Goal: Information Seeking & Learning: Learn about a topic

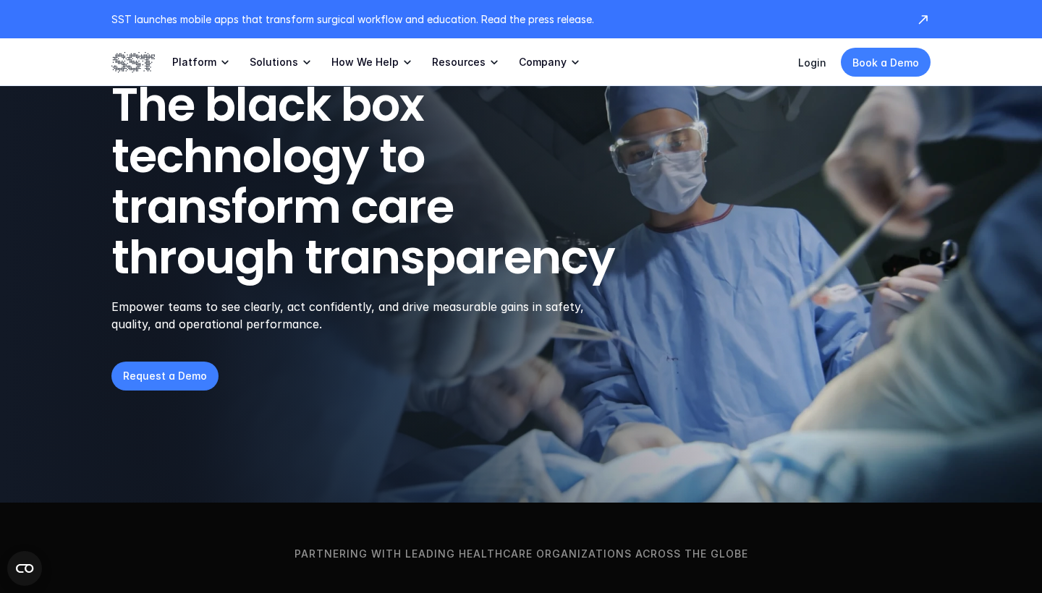
scroll to position [77, 0]
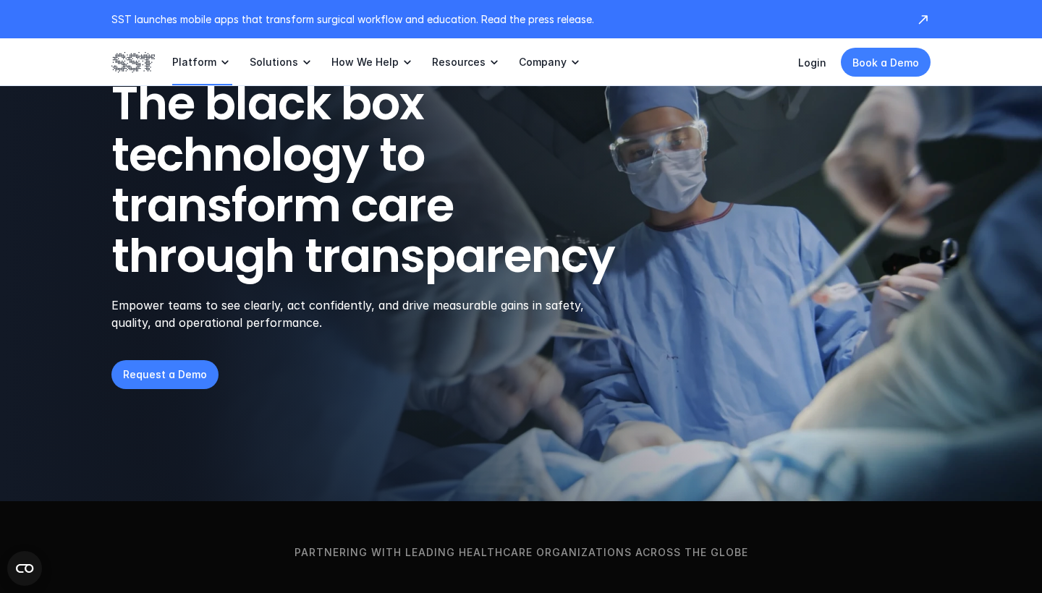
click at [390, 65] on link "How We Help" at bounding box center [372, 62] width 83 height 48
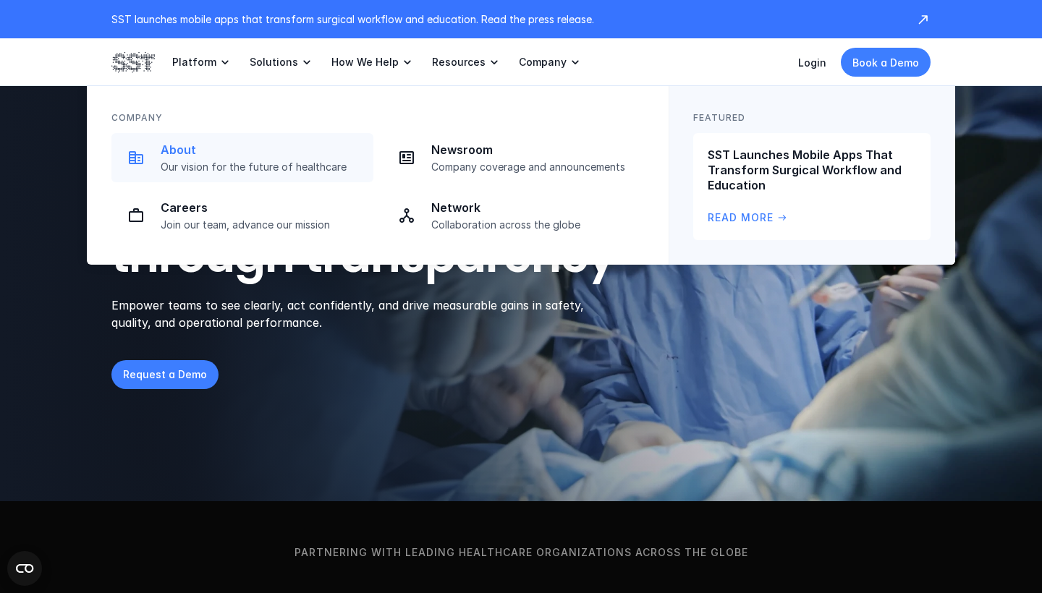
click at [173, 147] on p "About" at bounding box center [263, 150] width 204 height 15
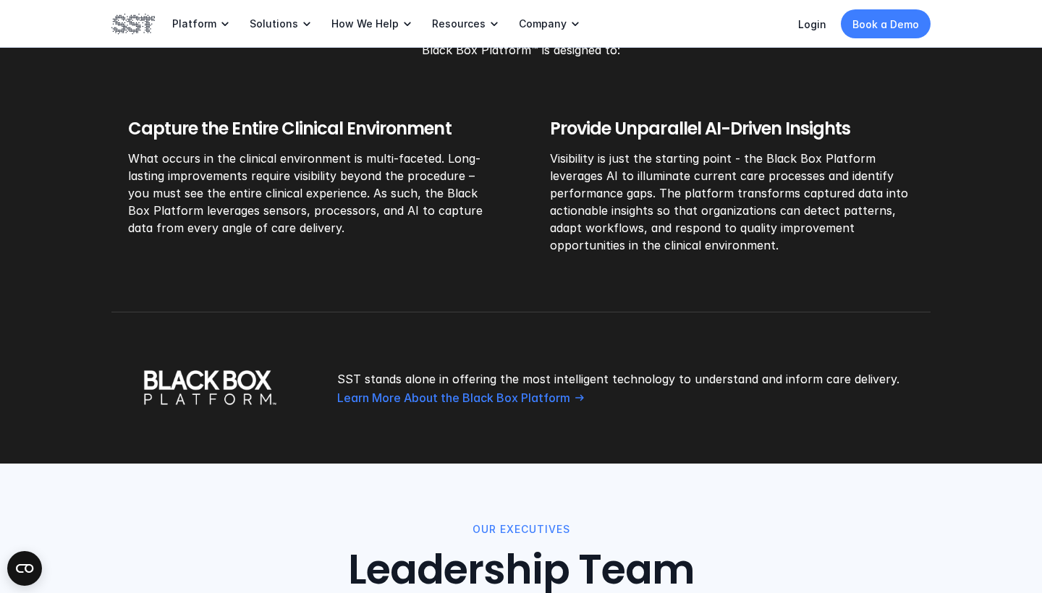
scroll to position [1157, 0]
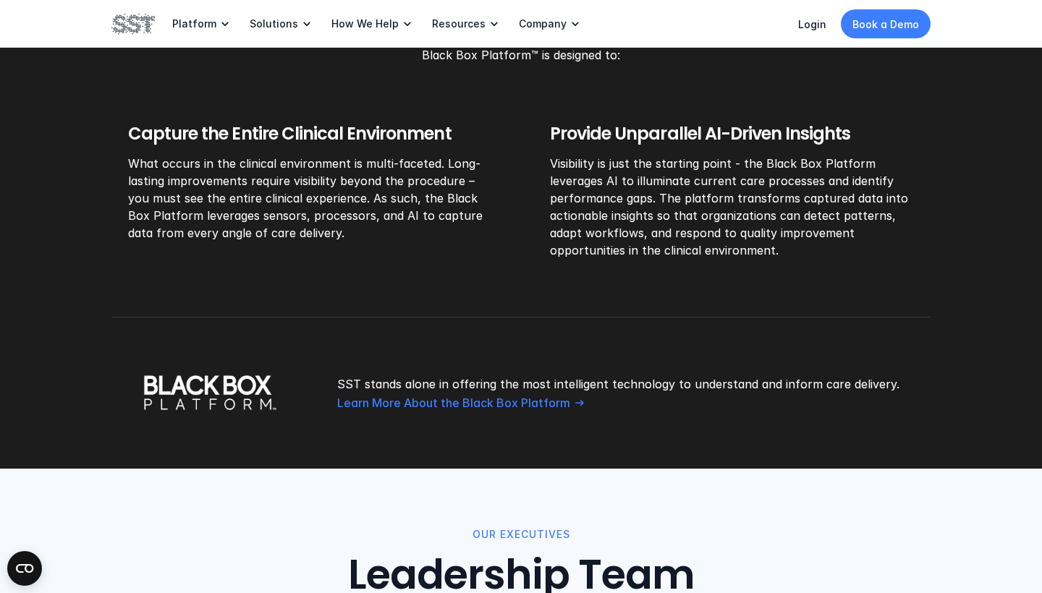
click at [222, 394] on img at bounding box center [209, 393] width 197 height 35
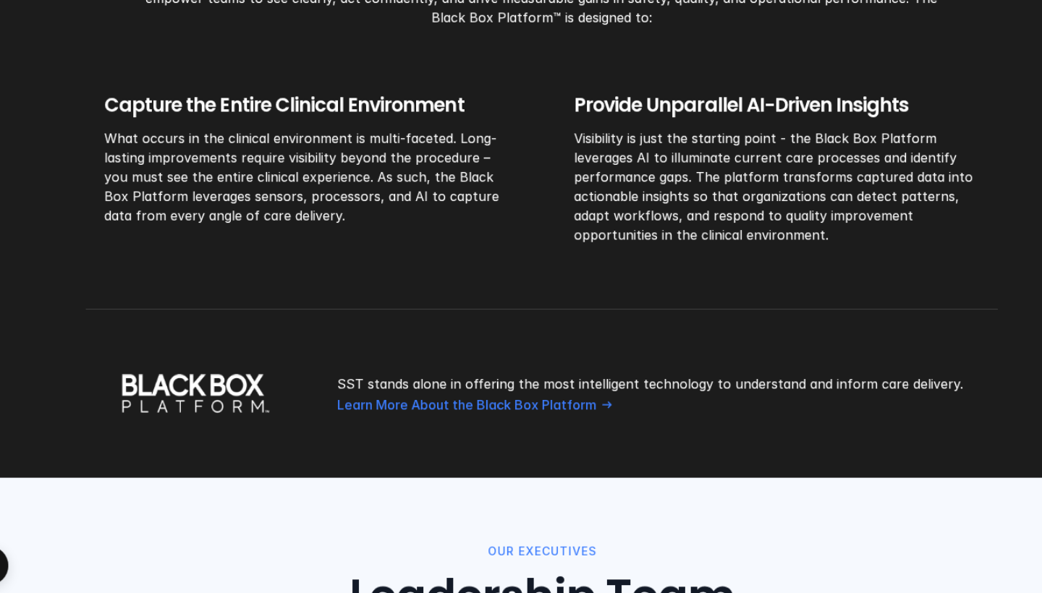
scroll to position [1137, 0]
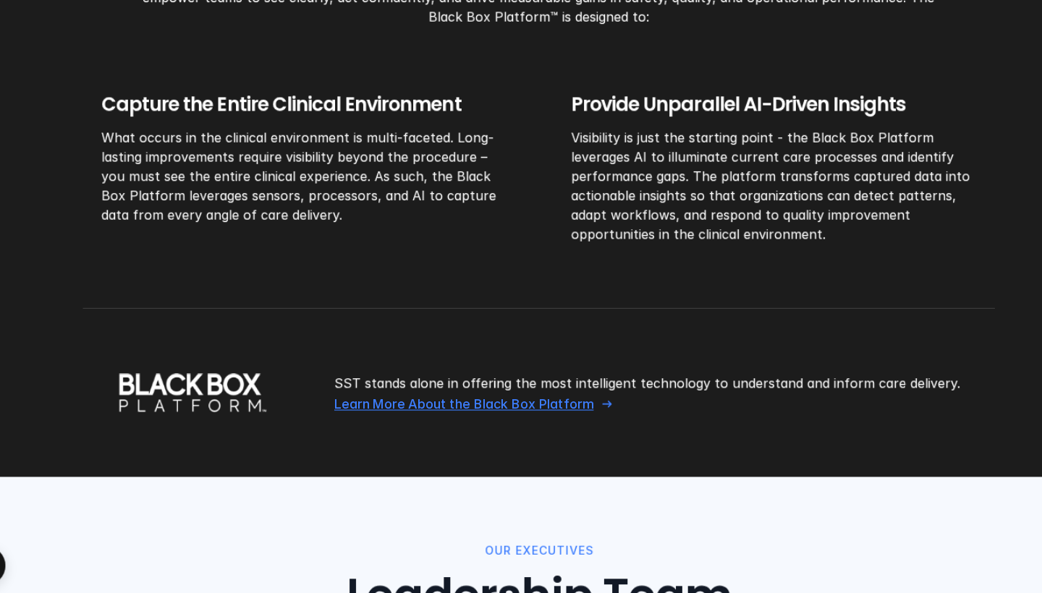
click at [361, 416] on p "Learn More About the Black Box Platform" at bounding box center [453, 423] width 233 height 15
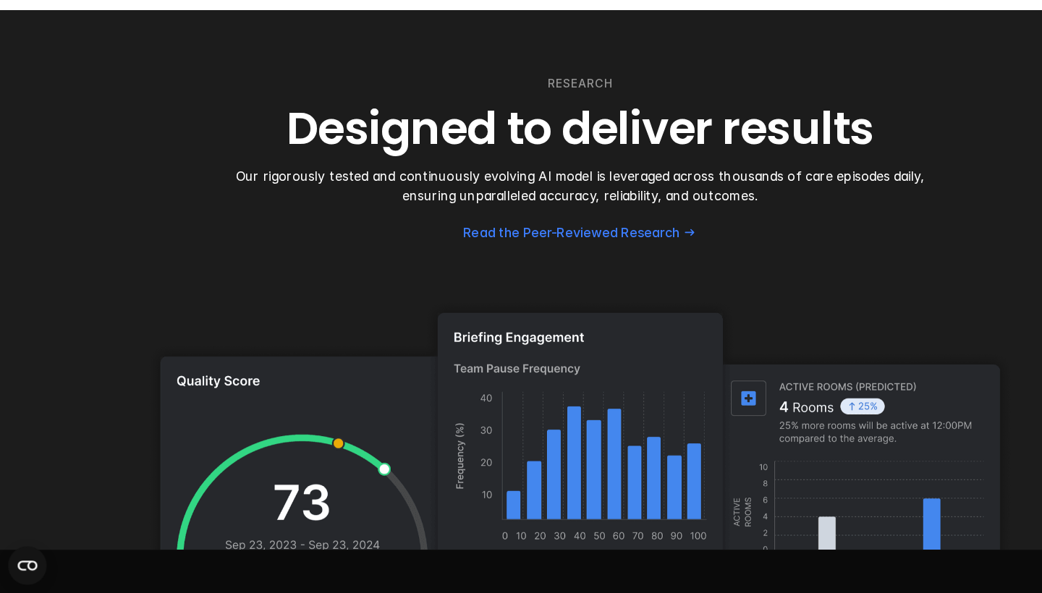
scroll to position [4165, 0]
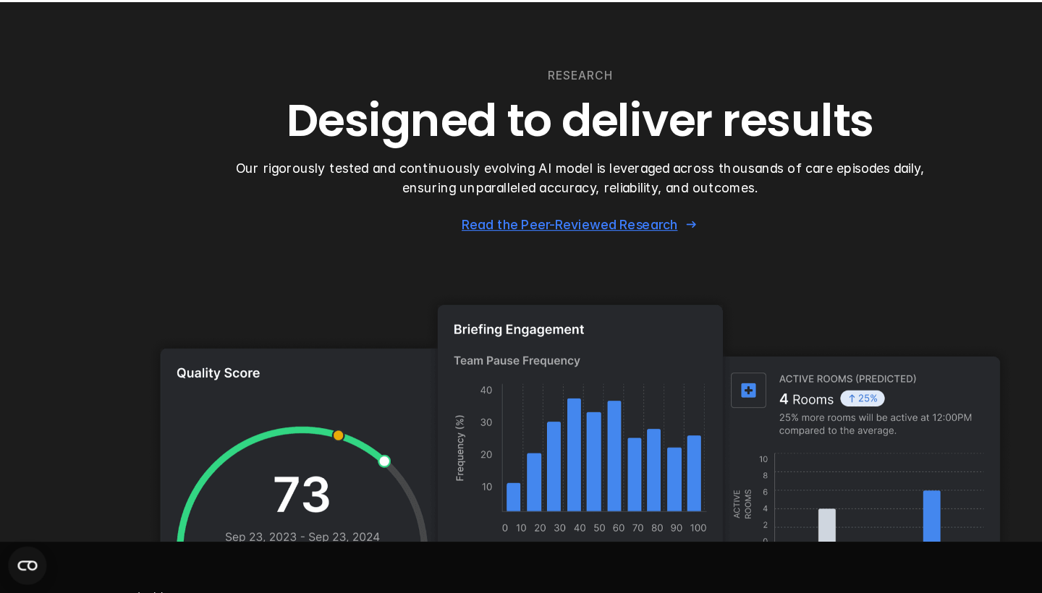
click at [482, 254] on p "Read the Peer-Reviewed Research" at bounding box center [512, 261] width 194 height 15
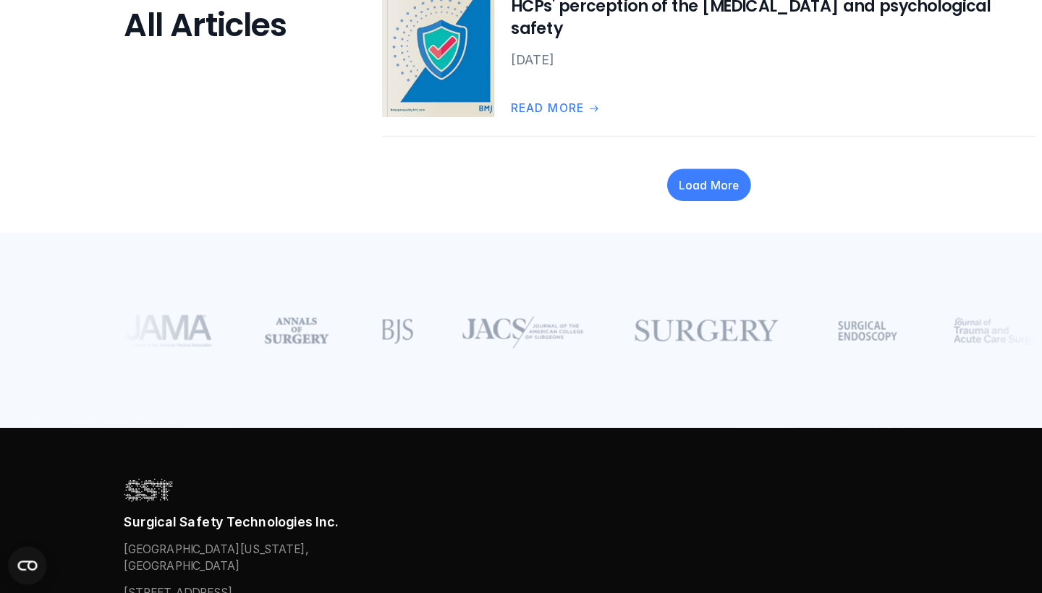
scroll to position [2127, 0]
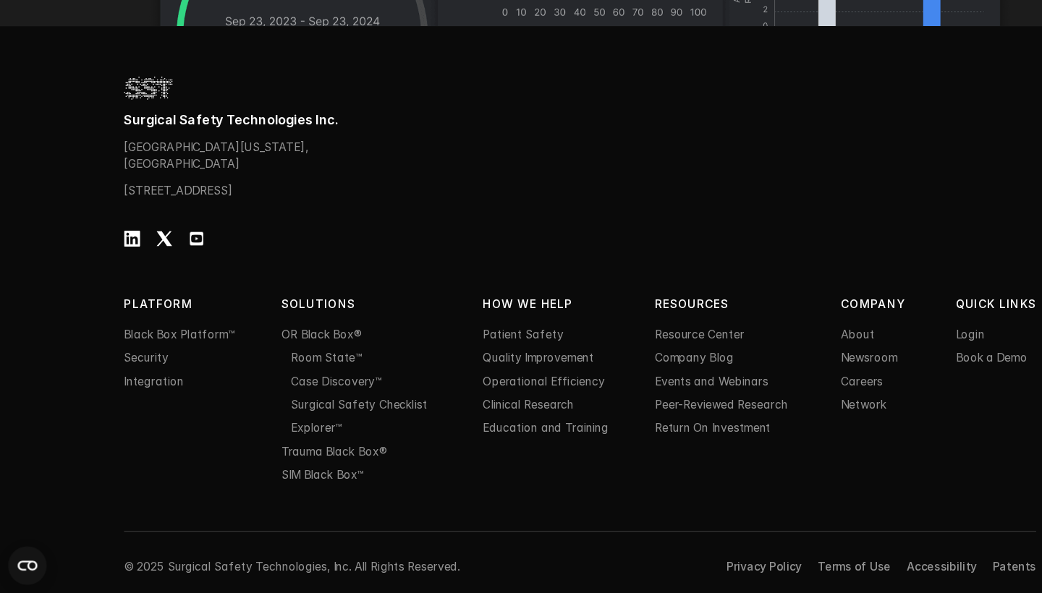
scroll to position [4628, 0]
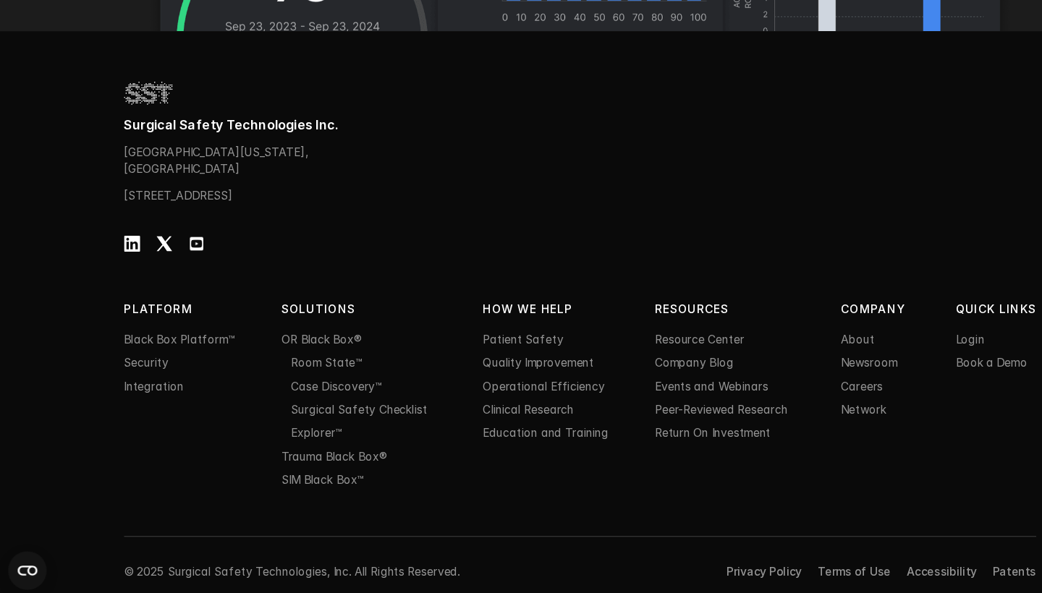
click at [158, 353] on p "Black Box Platform™" at bounding box center [161, 360] width 100 height 15
click at [166, 355] on link "Black Box Platform™" at bounding box center [161, 361] width 100 height 12
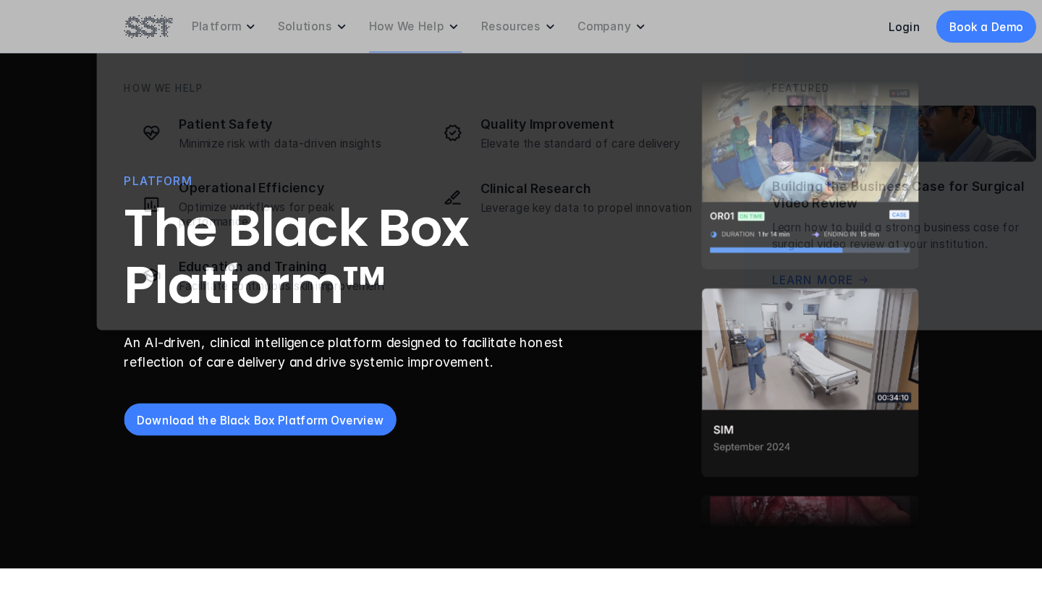
click at [376, 15] on link "How We Help" at bounding box center [372, 24] width 83 height 48
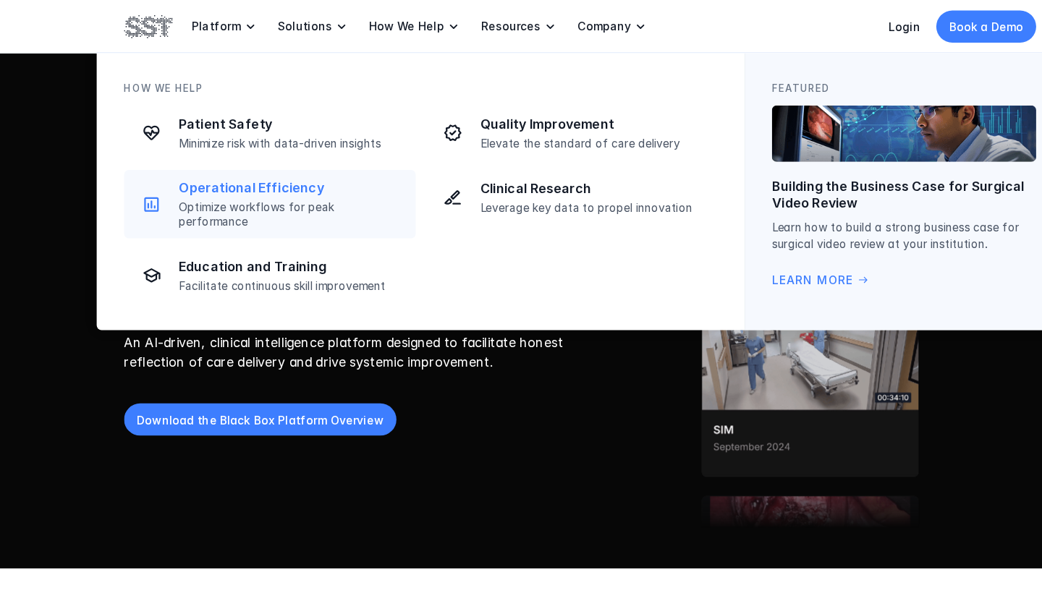
click at [254, 179] on div "Operational Efficiency Optimize workflows for peak performance" at bounding box center [263, 183] width 204 height 44
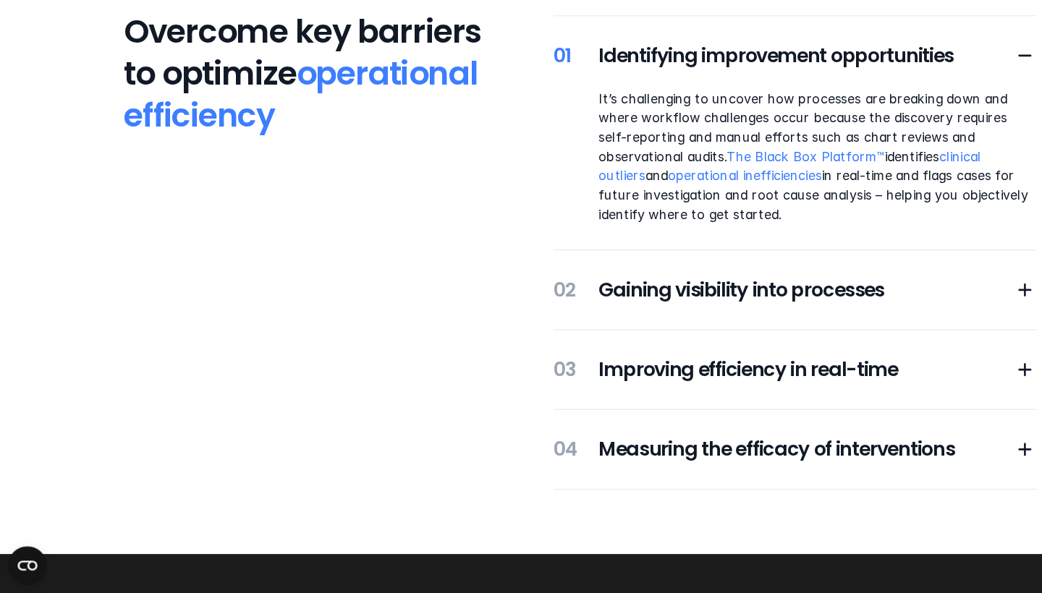
scroll to position [291, 0]
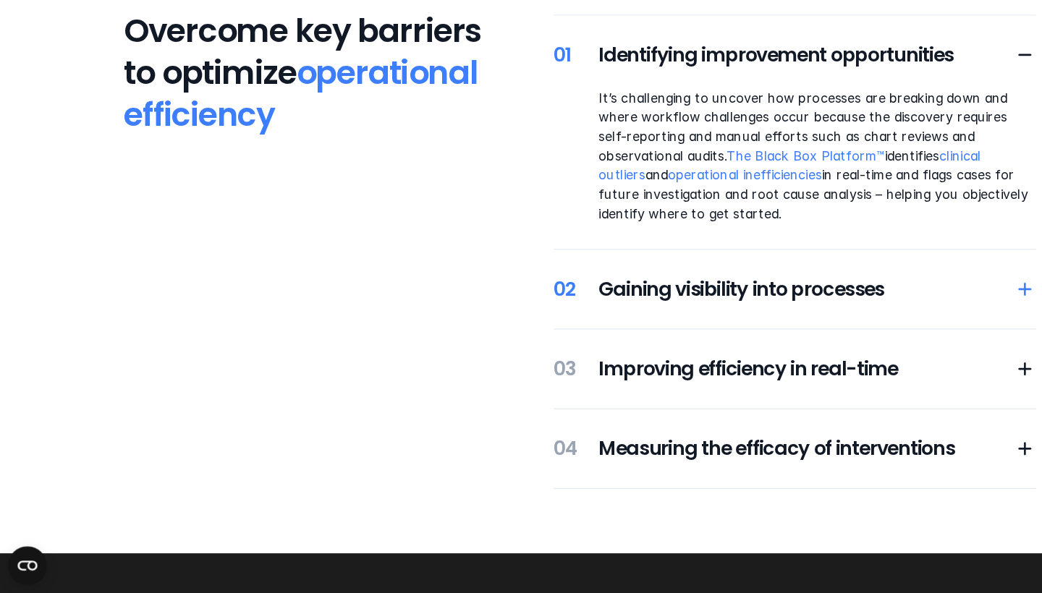
click at [588, 308] on h5 "Gaining visibility into processes" at bounding box center [724, 320] width 373 height 25
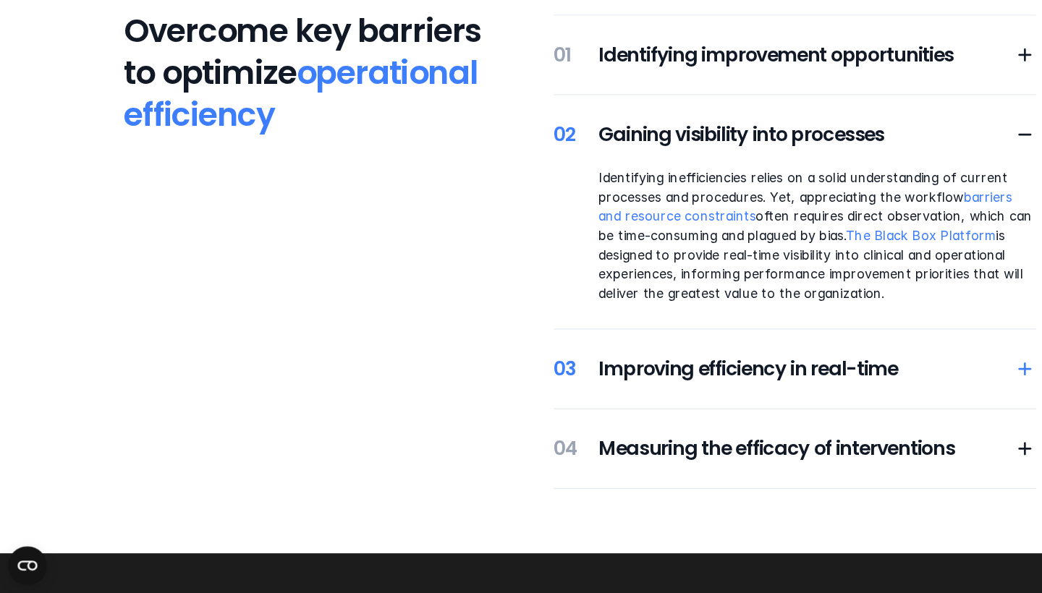
click at [587, 380] on h5 "Improving efficiency in real-time" at bounding box center [724, 392] width 373 height 25
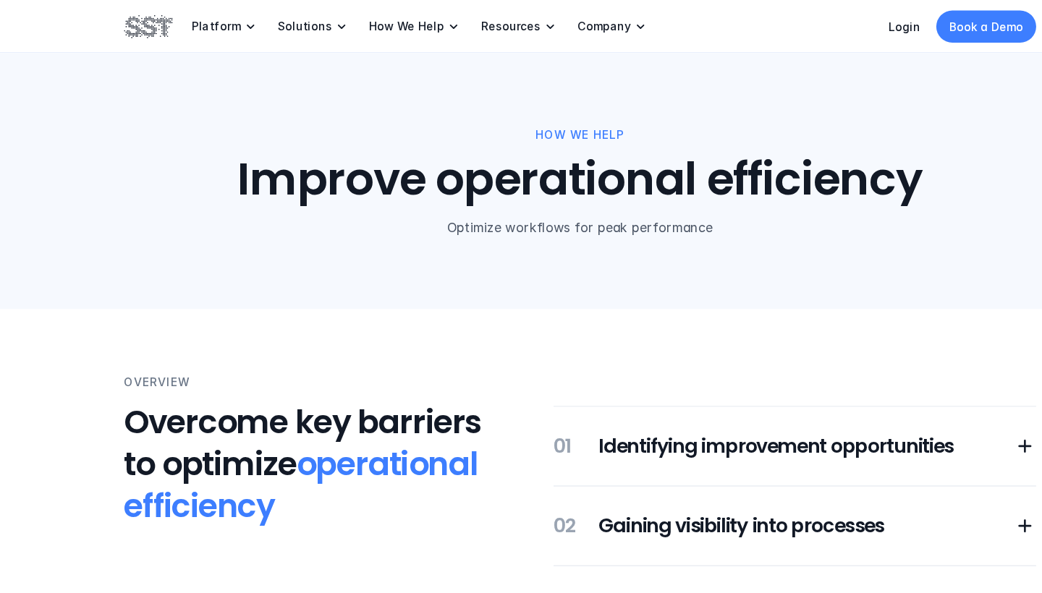
scroll to position [0, 0]
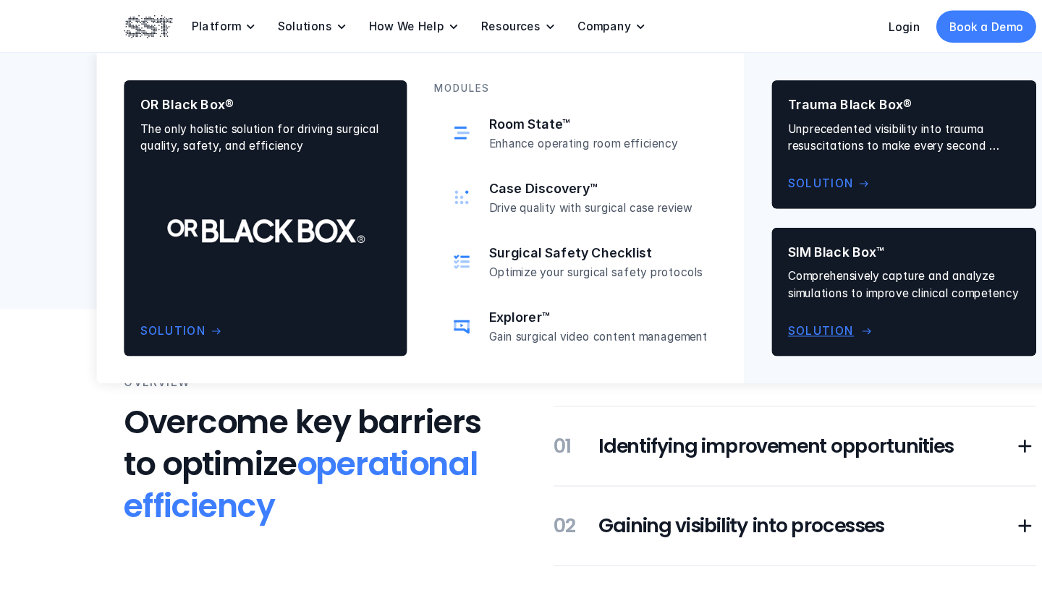
click at [759, 266] on p "Comprehensively capture and analyze simulations to improve clinical competency" at bounding box center [812, 255] width 208 height 30
